Goal: Transaction & Acquisition: Purchase product/service

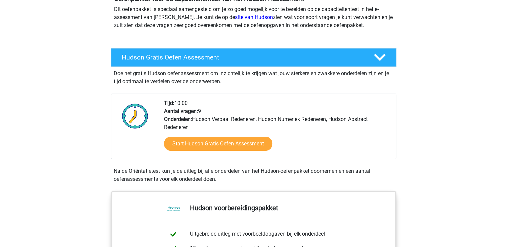
scroll to position [76, 0]
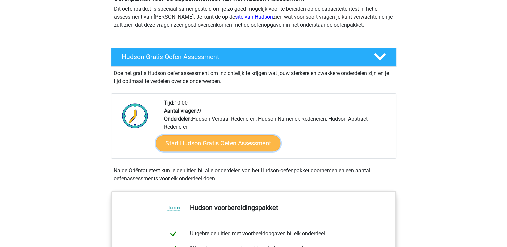
click at [218, 142] on link "Start Hudson Gratis Oefen Assessment" at bounding box center [218, 143] width 125 height 16
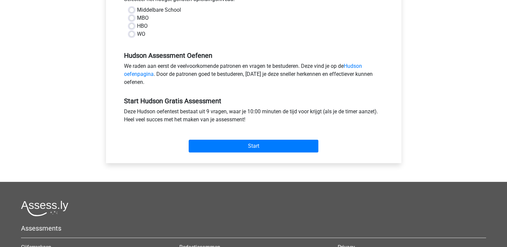
scroll to position [166, 0]
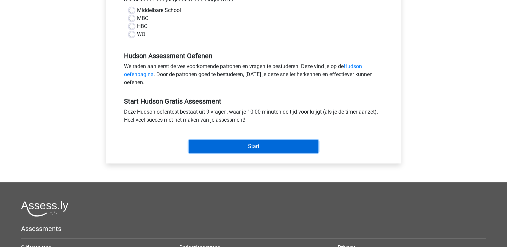
click at [250, 147] on input "Start" at bounding box center [254, 146] width 130 height 13
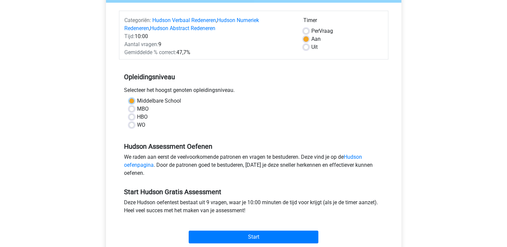
scroll to position [76, 0]
click at [232, 116] on div "HBO" at bounding box center [254, 117] width 250 height 8
click at [141, 117] on label "HBO" at bounding box center [142, 117] width 11 height 8
click at [134, 117] on input "HBO" at bounding box center [131, 116] width 5 height 7
radio input "true"
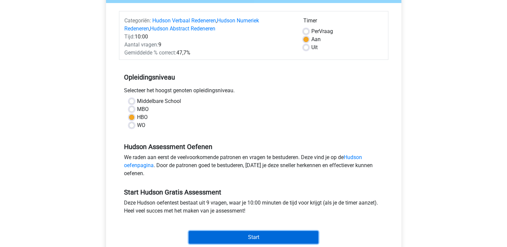
click at [250, 234] on input "Start" at bounding box center [254, 237] width 130 height 13
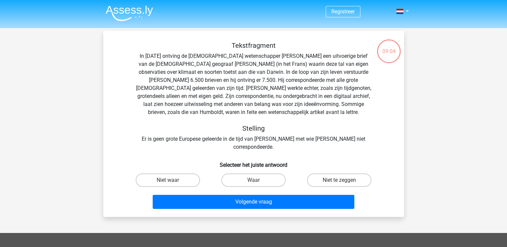
click at [340, 180] on input "Niet te zeggen" at bounding box center [342, 182] width 4 height 4
radio input "true"
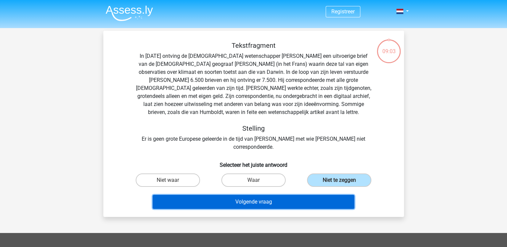
click at [296, 194] on button "Volgende vraag" at bounding box center [254, 201] width 202 height 14
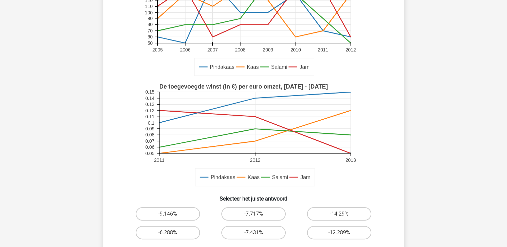
scroll to position [91, 0]
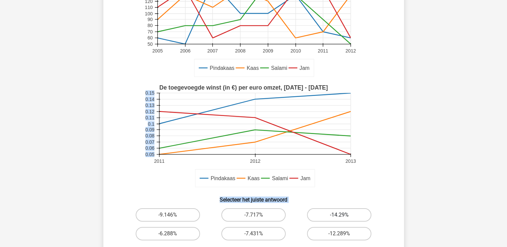
drag, startPoint x: 381, startPoint y: 132, endPoint x: 351, endPoint y: 211, distance: 85.2
click at [351, 211] on div "Wat is de procentuele verandering van de toegevoegde winst door verkoop van Pin…" at bounding box center [254, 104] width 296 height 319
click at [351, 211] on label "-14.29%" at bounding box center [339, 214] width 64 height 13
click at [344, 214] on input "-14.29%" at bounding box center [342, 216] width 4 height 4
radio input "true"
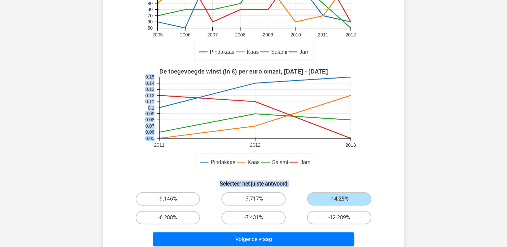
scroll to position [107, 0]
click at [400, 153] on div "Wat is de procentuele verandering van de toegevoegde winst door verkoop van Pin…" at bounding box center [254, 88] width 296 height 319
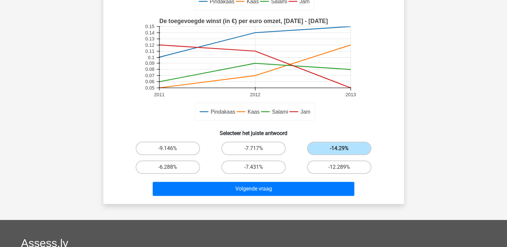
scroll to position [157, 0]
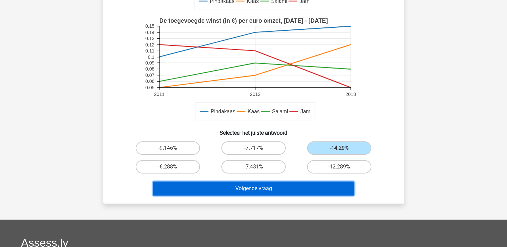
click at [272, 190] on button "Volgende vraag" at bounding box center [254, 188] width 202 height 14
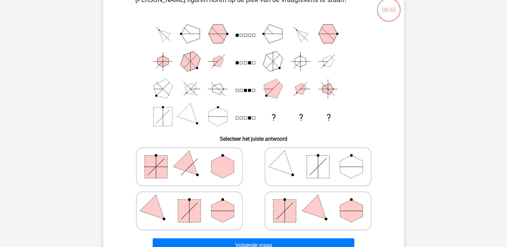
scroll to position [42, 0]
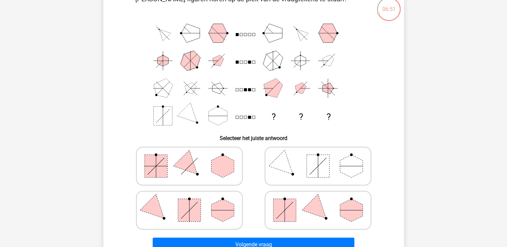
click at [197, 208] on rect at bounding box center [189, 209] width 23 height 23
click at [194, 201] on input "radio" at bounding box center [191, 199] width 4 height 4
radio input "true"
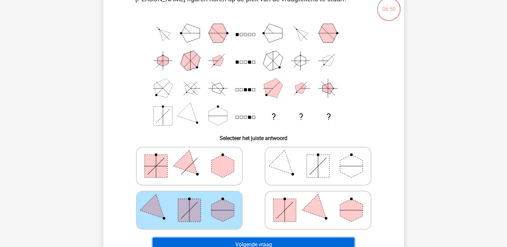
click at [250, 240] on button "Volgende vraag" at bounding box center [254, 244] width 202 height 14
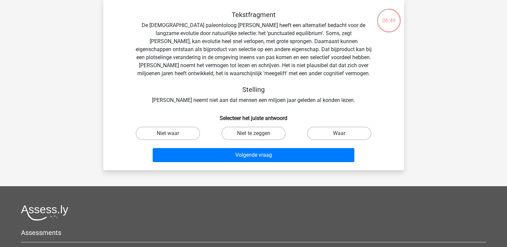
scroll to position [0, 0]
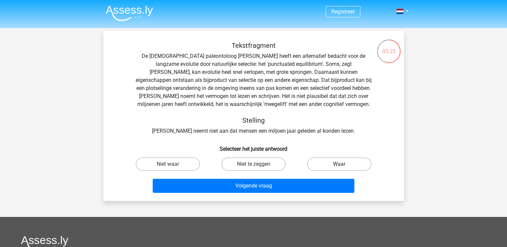
click at [345, 165] on label "Waar" at bounding box center [339, 163] width 64 height 13
click at [344, 165] on input "Waar" at bounding box center [342, 166] width 4 height 4
radio input "true"
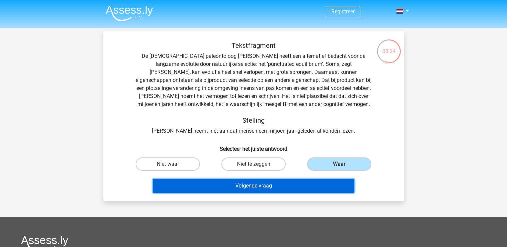
click at [265, 187] on button "Volgende vraag" at bounding box center [254, 185] width 202 height 14
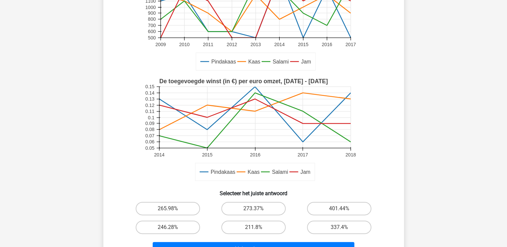
scroll to position [117, 0]
click at [243, 226] on label "211.8%" at bounding box center [254, 226] width 64 height 13
click at [254, 227] on input "211.8%" at bounding box center [256, 229] width 4 height 4
radio input "true"
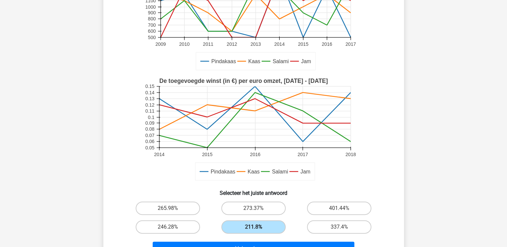
scroll to position [184, 0]
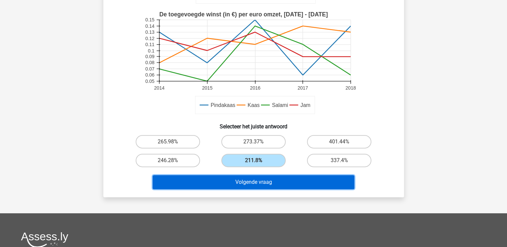
click at [261, 182] on button "Volgende vraag" at bounding box center [254, 182] width 202 height 14
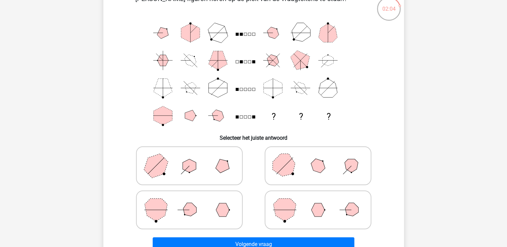
scroll to position [43, 0]
click at [202, 211] on icon at bounding box center [189, 208] width 100 height 33
click at [194, 201] on input "radio" at bounding box center [191, 198] width 4 height 4
radio input "true"
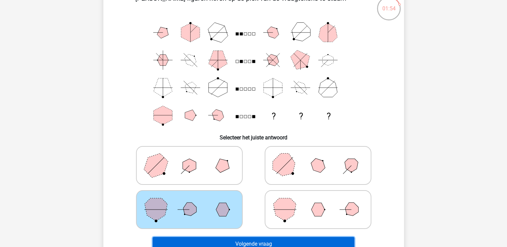
click at [253, 241] on button "Volgende vraag" at bounding box center [254, 244] width 202 height 14
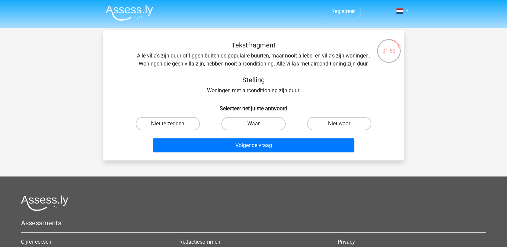
scroll to position [0, 0]
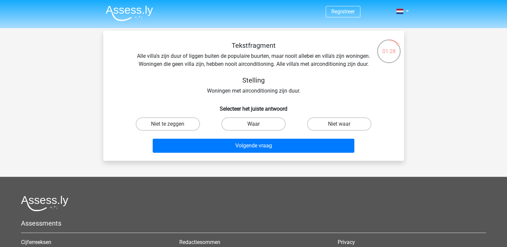
click at [254, 123] on label "Waar" at bounding box center [254, 123] width 64 height 13
click at [254, 124] on input "Waar" at bounding box center [256, 126] width 4 height 4
radio input "true"
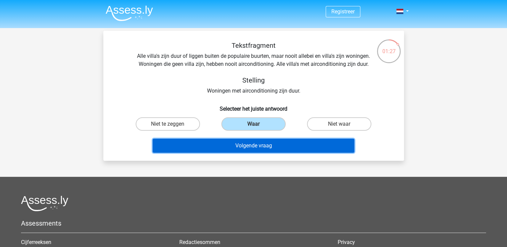
click at [254, 146] on button "Volgende vraag" at bounding box center [254, 145] width 202 height 14
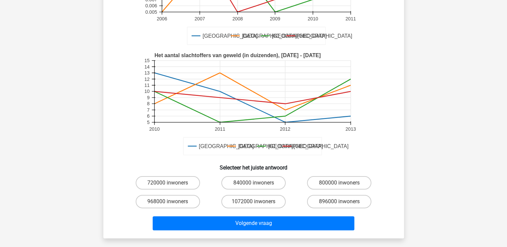
scroll to position [123, 0]
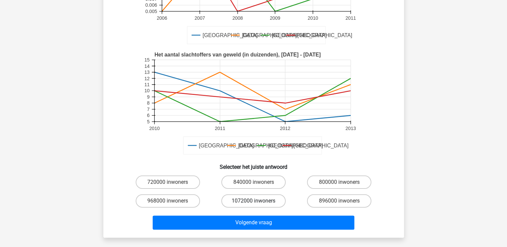
click at [246, 201] on label "1072000 inwoners" at bounding box center [254, 200] width 64 height 13
click at [254, 201] on input "1072000 inwoners" at bounding box center [256, 202] width 4 height 4
radio input "true"
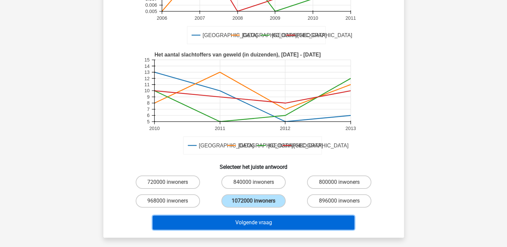
click at [250, 221] on button "Volgende vraag" at bounding box center [254, 222] width 202 height 14
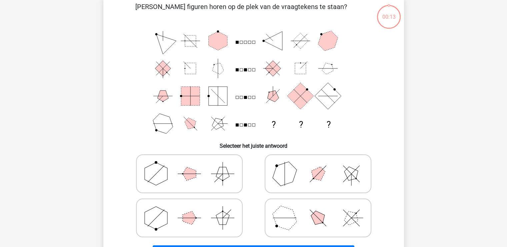
scroll to position [31, 0]
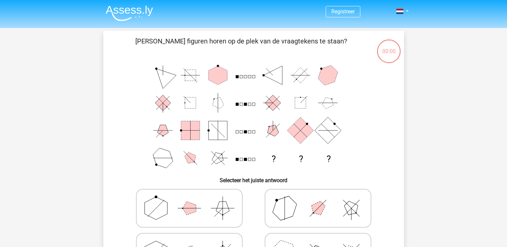
scroll to position [31, 0]
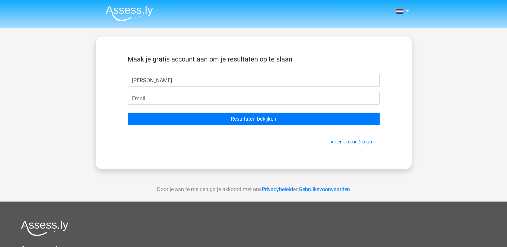
type input "[PERSON_NAME]"
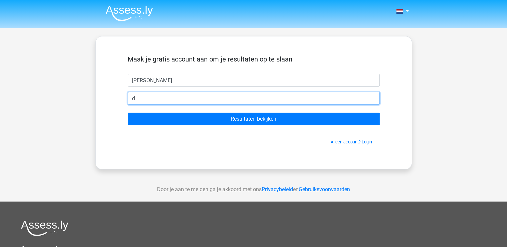
type input "[EMAIL_ADDRESS][DOMAIN_NAME]"
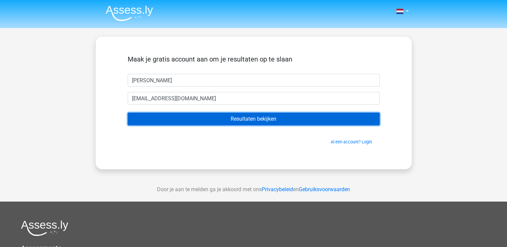
click at [239, 119] on input "Resultaten bekijken" at bounding box center [254, 118] width 252 height 13
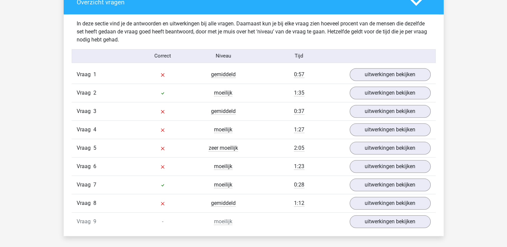
scroll to position [667, 0]
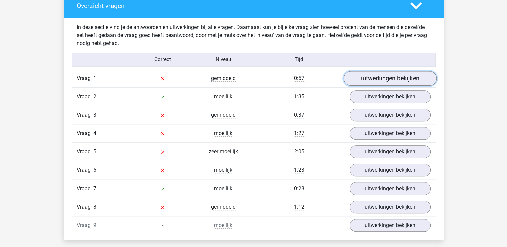
click at [382, 72] on link "uitwerkingen bekijken" at bounding box center [390, 78] width 93 height 15
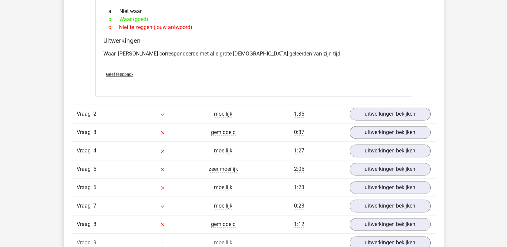
scroll to position [854, 0]
click at [368, 111] on link "uitwerkingen bekijken" at bounding box center [390, 113] width 93 height 15
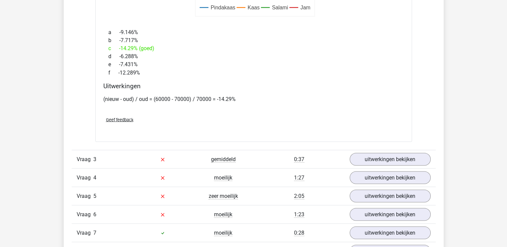
scroll to position [1201, 0]
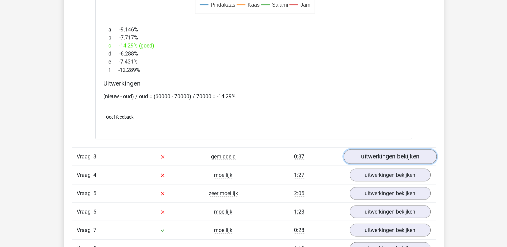
click at [395, 155] on link "uitwerkingen bekijken" at bounding box center [390, 156] width 93 height 15
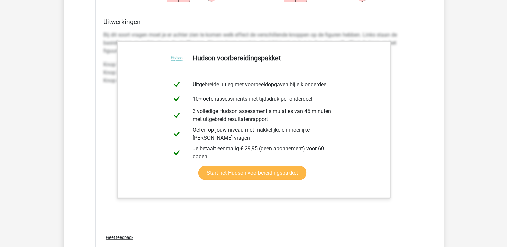
scroll to position [1601, 0]
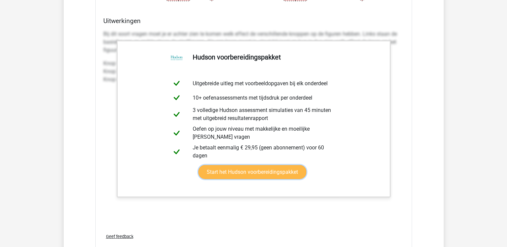
click at [260, 170] on link "Start het Hudson voorbereidingspakket" at bounding box center [252, 172] width 108 height 14
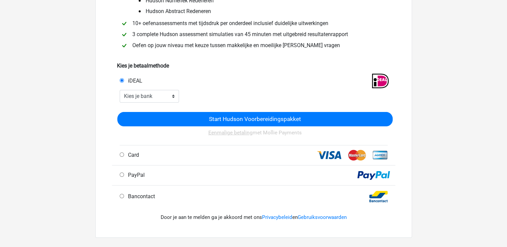
scroll to position [93, 0]
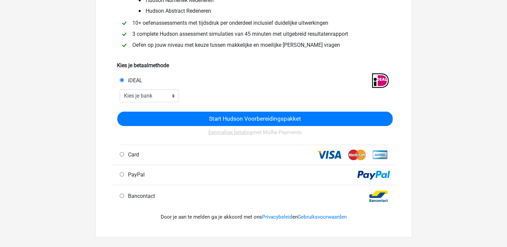
click at [121, 197] on input "Bancontact" at bounding box center [122, 195] width 4 height 4
radio input "true"
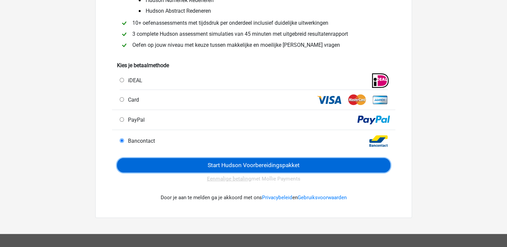
click at [248, 168] on input "Start Hudson Voorbereidingspakket" at bounding box center [254, 165] width 274 height 14
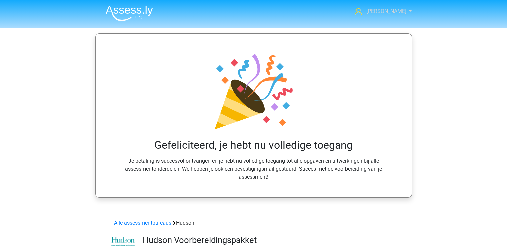
click at [400, 12] on link "[PERSON_NAME]" at bounding box center [379, 11] width 55 height 8
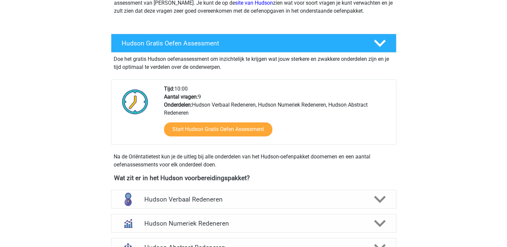
scroll to position [275, 0]
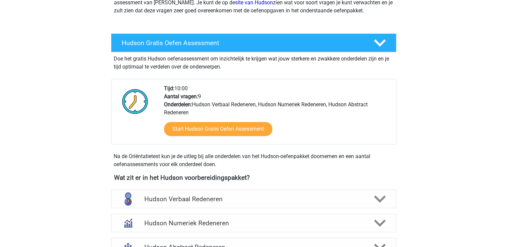
click at [327, 121] on div "Start Hudson Gratis Oefen Assessment" at bounding box center [277, 129] width 227 height 27
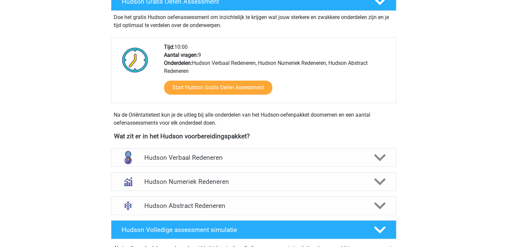
scroll to position [318, 0]
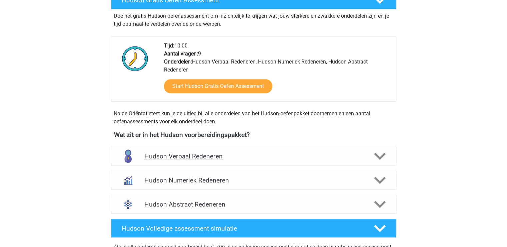
click at [380, 157] on polygon at bounding box center [380, 155] width 12 height 7
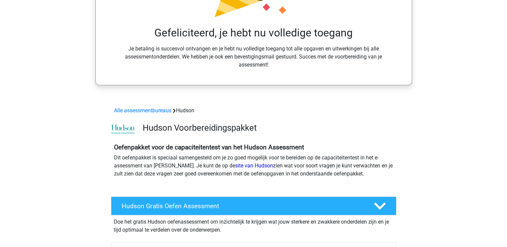
scroll to position [106, 0]
